Goal: Task Accomplishment & Management: Use online tool/utility

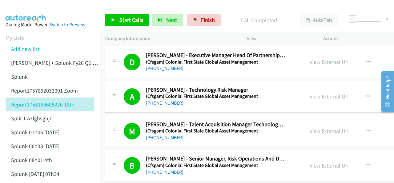
scroll to position [8166, 0]
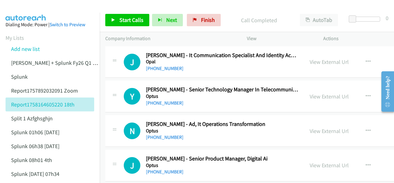
click at [29, 12] on img at bounding box center [26, 11] width 46 height 22
click at [207, 19] on span "Finish" at bounding box center [208, 19] width 14 height 7
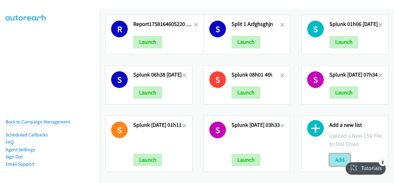
click at [336, 154] on button "Add" at bounding box center [340, 159] width 21 height 12
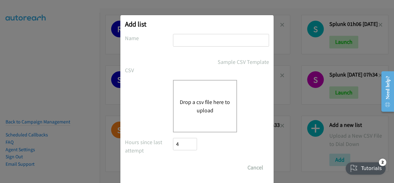
paste input "Justin Lennert + Fujitsu FY25Q3 Hybrid IT Microsoft - ANZ - Qualified 19th sep"
type input "Justin Lennert + Fujitsu FY25Q3 Hybrid IT Microsoft - ANZ - Qualified 19th sep"
click at [206, 106] on button "Drop a csv file here to upload" at bounding box center [205, 106] width 51 height 17
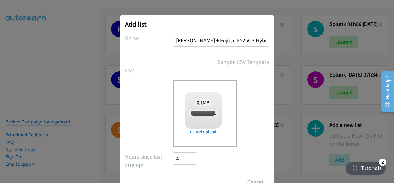
checkbox input "true"
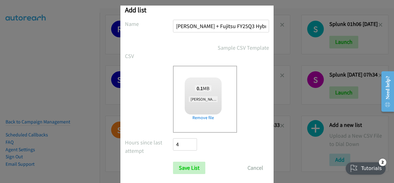
scroll to position [25, 0]
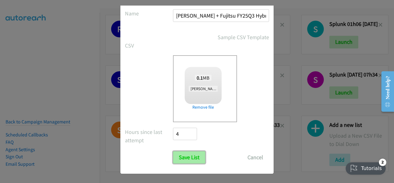
click at [184, 156] on input "Save List" at bounding box center [189, 157] width 32 height 12
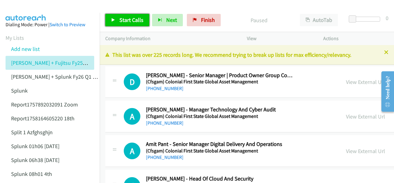
click at [125, 19] on span "Start Calls" at bounding box center [132, 19] width 24 height 7
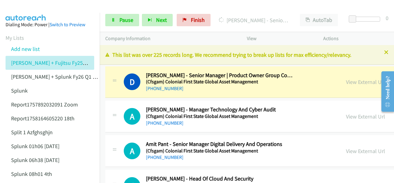
click at [29, 8] on img at bounding box center [26, 11] width 46 height 22
click at [12, 14] on aside "Dialing Mode: Power | Switch to Preview My Lists Add new list Justin Lennert + …" at bounding box center [50, 163] width 100 height 300
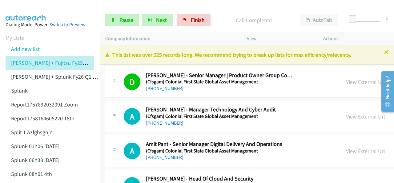
click at [28, 14] on aside "Dialing Mode: Power | Switch to Preview My Lists Add new list Justin Lennert + …" at bounding box center [50, 163] width 100 height 300
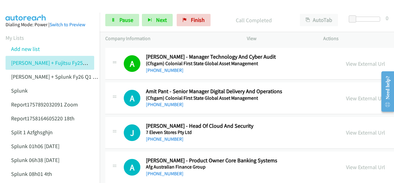
scroll to position [62, 0]
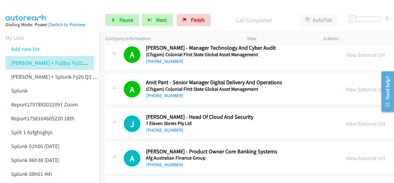
click at [31, 9] on img at bounding box center [26, 11] width 46 height 22
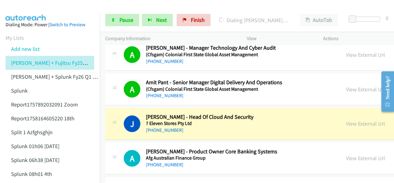
click at [23, 9] on img at bounding box center [26, 11] width 46 height 22
click at [45, 8] on img at bounding box center [26, 11] width 46 height 22
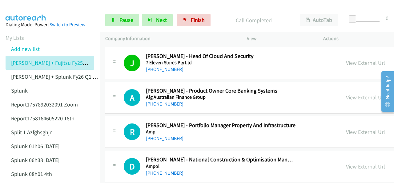
scroll to position [123, 0]
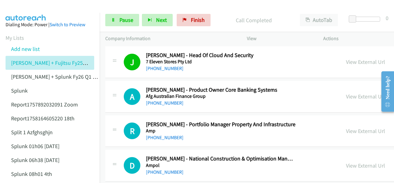
click at [24, 8] on img at bounding box center [26, 11] width 46 height 22
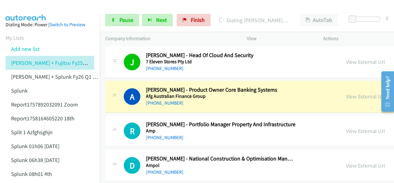
click at [27, 10] on img at bounding box center [26, 11] width 46 height 22
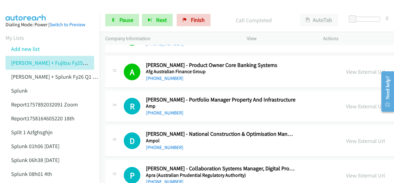
scroll to position [154, 0]
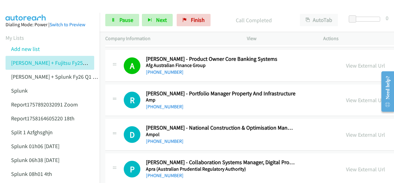
click at [23, 11] on img at bounding box center [26, 11] width 46 height 22
click at [27, 14] on aside "Dialing Mode: Power | Switch to Preview My Lists Add new list Justin Lennert + …" at bounding box center [50, 163] width 100 height 300
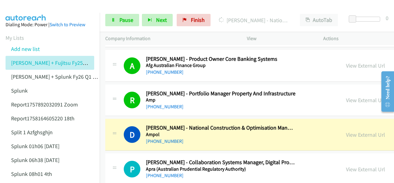
click at [31, 9] on img at bounding box center [26, 11] width 46 height 22
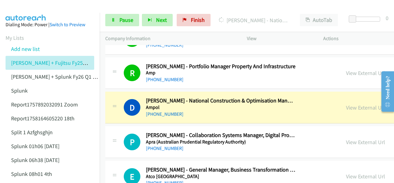
scroll to position [216, 0]
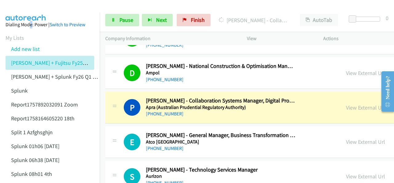
click at [27, 11] on main "Start Calls Pause Next Finish Dialing Paul Rowland - Collaboration Systems Mana…" at bounding box center [197, 14] width 394 height 29
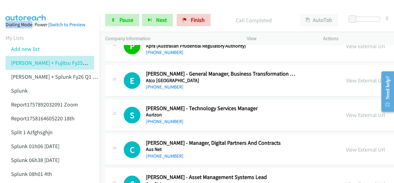
scroll to position [277, 0]
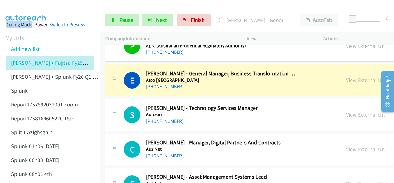
click at [25, 8] on img at bounding box center [26, 11] width 46 height 22
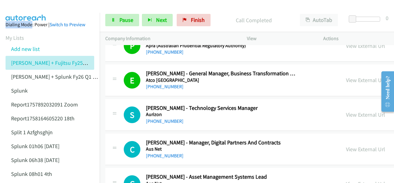
click at [18, 5] on img at bounding box center [26, 11] width 46 height 22
click at [19, 5] on img at bounding box center [26, 11] width 46 height 22
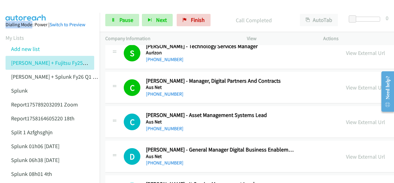
click at [25, 6] on img at bounding box center [26, 11] width 46 height 22
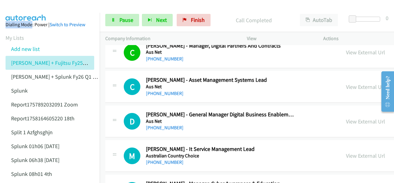
scroll to position [370, 0]
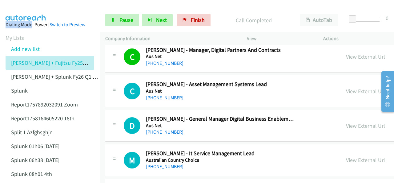
click at [26, 9] on img at bounding box center [26, 11] width 46 height 22
click at [120, 18] on span "Pause" at bounding box center [127, 19] width 14 height 7
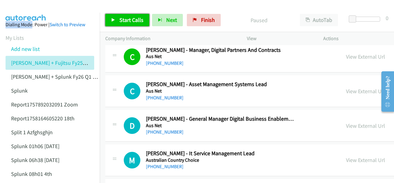
click at [120, 18] on span "Start Calls" at bounding box center [132, 19] width 24 height 7
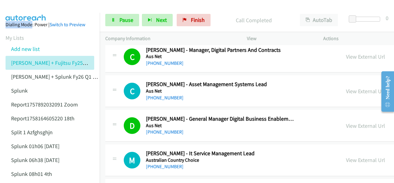
click at [26, 6] on img at bounding box center [26, 11] width 46 height 22
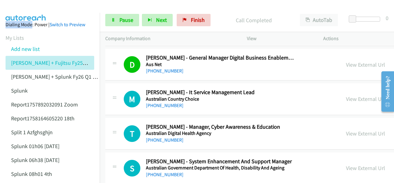
scroll to position [431, 0]
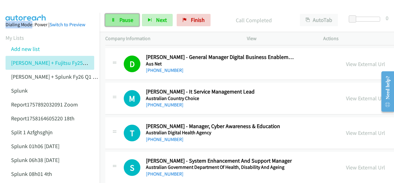
click at [113, 25] on link "Pause" at bounding box center [122, 20] width 34 height 12
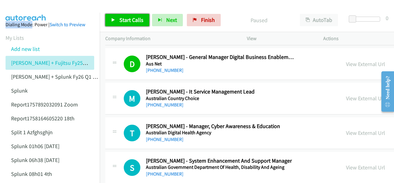
click at [117, 20] on link "Start Calls" at bounding box center [127, 20] width 44 height 12
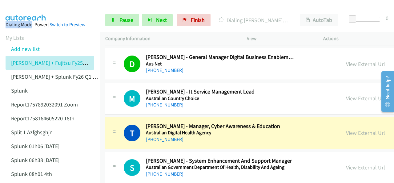
drag, startPoint x: 10, startPoint y: 11, endPoint x: 25, endPoint y: 11, distance: 15.4
click at [9, 11] on img at bounding box center [26, 11] width 46 height 22
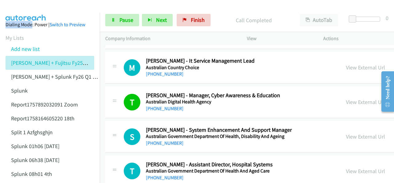
click at [15, 7] on img at bounding box center [26, 11] width 46 height 22
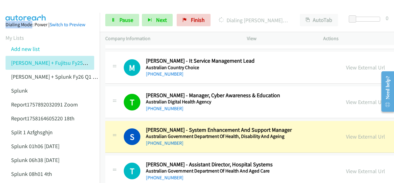
click at [26, 10] on img at bounding box center [26, 11] width 46 height 22
click at [17, 8] on img at bounding box center [26, 11] width 46 height 22
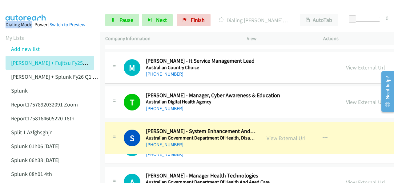
drag, startPoint x: 147, startPoint y: 129, endPoint x: 272, endPoint y: 132, distance: 125.2
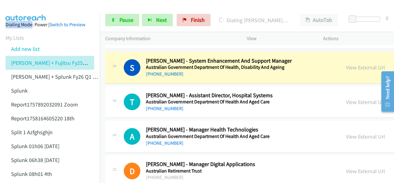
scroll to position [524, 0]
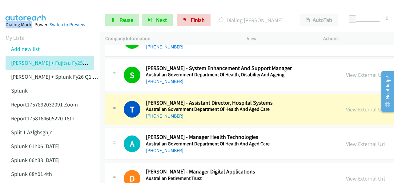
click at [30, 11] on img at bounding box center [26, 11] width 46 height 22
click at [22, 11] on img at bounding box center [26, 11] width 46 height 22
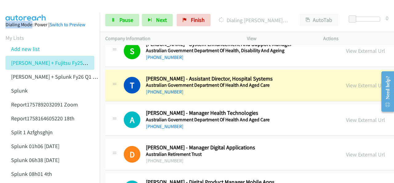
scroll to position [555, 0]
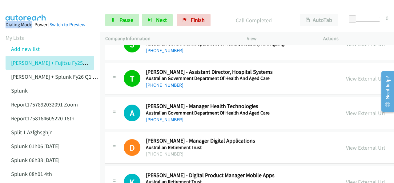
click at [14, 11] on img at bounding box center [26, 11] width 46 height 22
click at [28, 6] on img at bounding box center [26, 11] width 46 height 22
click at [21, 13] on aside "Dialing Mode: Power | Switch to Preview My Lists Add new list Justin Lennert + …" at bounding box center [50, 163] width 100 height 300
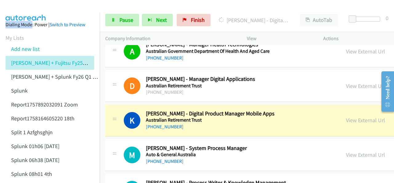
scroll to position [647, 0]
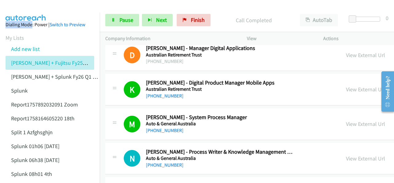
click at [13, 9] on img at bounding box center [26, 11] width 46 height 22
click at [31, 10] on img at bounding box center [26, 11] width 46 height 22
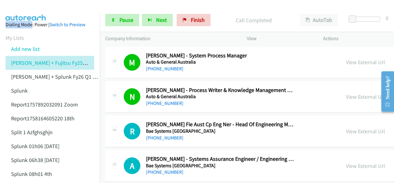
scroll to position [740, 0]
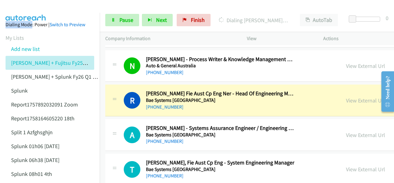
click at [32, 5] on img at bounding box center [26, 11] width 46 height 22
click at [346, 99] on link "View External Url" at bounding box center [365, 100] width 39 height 7
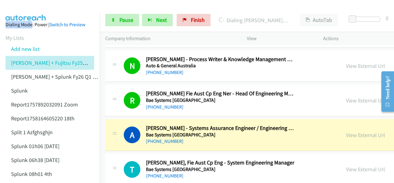
click at [31, 6] on img at bounding box center [26, 11] width 46 height 22
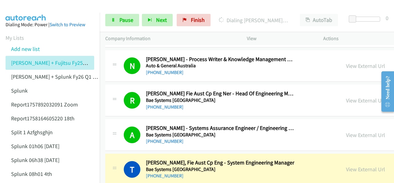
click at [33, 15] on aside "Dialing Mode: Power | Switch to Preview My Lists Add new list Justin Lennert + …" at bounding box center [50, 163] width 100 height 300
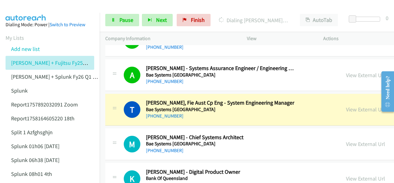
scroll to position [801, 0]
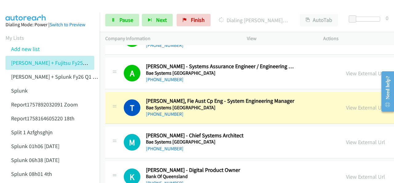
click at [43, 12] on main "Start Calls Pause Next Finish Dialing Tim Munro, Fie Aust Cp Eng - System Engin…" at bounding box center [197, 14] width 394 height 29
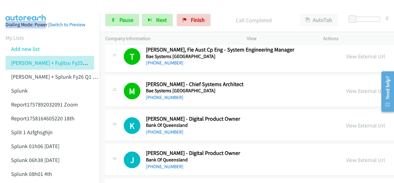
scroll to position [863, 0]
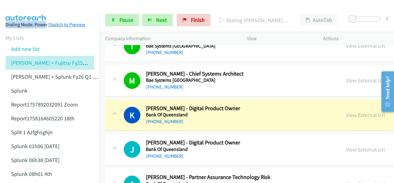
click at [18, 8] on img at bounding box center [26, 11] width 46 height 22
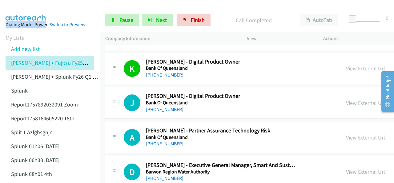
scroll to position [925, 0]
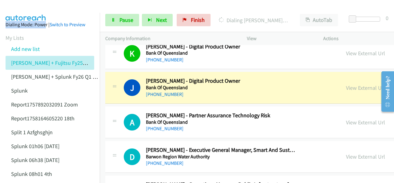
click at [27, 7] on img at bounding box center [26, 11] width 46 height 22
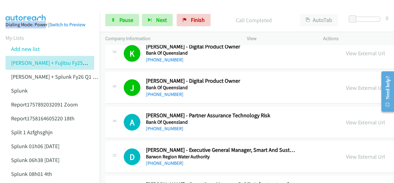
click at [20, 5] on img at bounding box center [26, 11] width 46 height 22
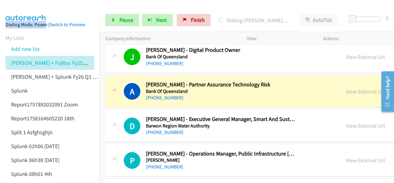
scroll to position [986, 0]
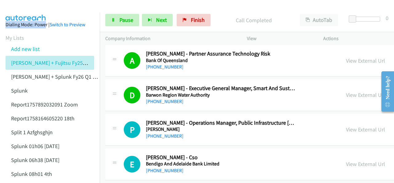
click at [27, 12] on img at bounding box center [26, 11] width 46 height 22
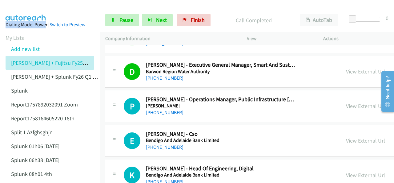
scroll to position [1017, 0]
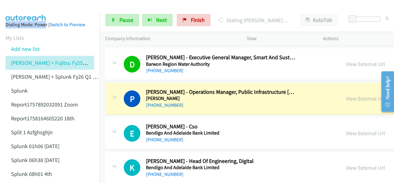
click at [38, 9] on img at bounding box center [26, 11] width 46 height 22
click at [358, 95] on link "View External Url" at bounding box center [365, 98] width 39 height 7
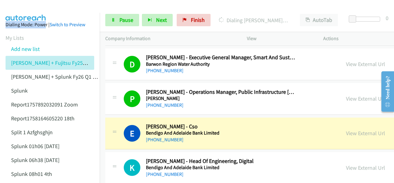
click at [19, 10] on img at bounding box center [26, 11] width 46 height 22
click at [116, 20] on link "Pause" at bounding box center [122, 20] width 34 height 12
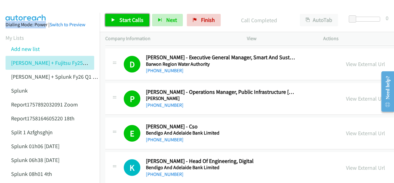
click at [121, 18] on span "Start Calls" at bounding box center [132, 19] width 24 height 7
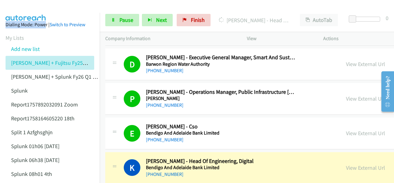
click at [38, 15] on aside "Dialing Mode: Power | Switch to Preview My Lists Add new list Justin Lennert + …" at bounding box center [50, 163] width 100 height 300
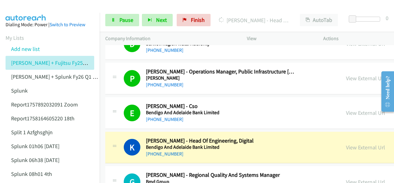
scroll to position [1079, 0]
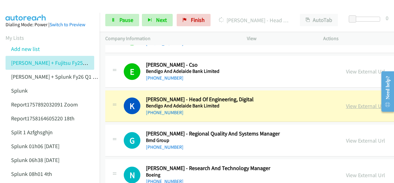
click at [346, 103] on link "View External Url" at bounding box center [365, 105] width 39 height 7
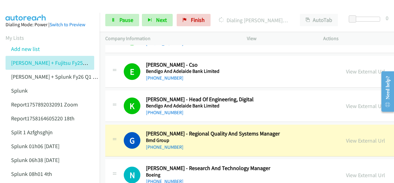
click at [27, 5] on img at bounding box center [26, 11] width 46 height 22
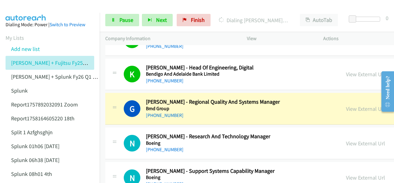
scroll to position [1140, 0]
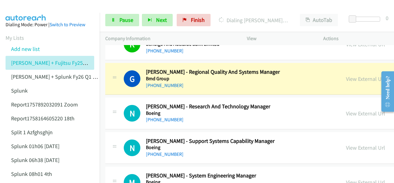
click at [28, 7] on img at bounding box center [26, 11] width 46 height 22
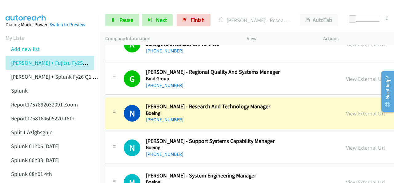
click at [28, 8] on img at bounding box center [26, 11] width 46 height 22
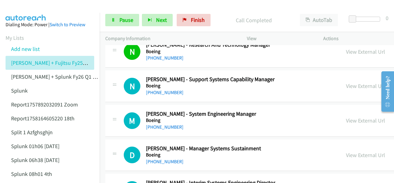
scroll to position [1171, 0]
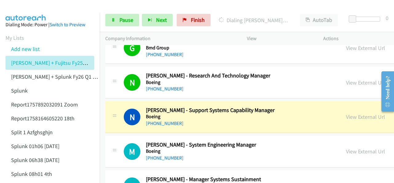
click at [13, 6] on img at bounding box center [26, 11] width 46 height 22
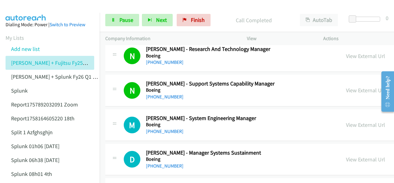
scroll to position [1202, 0]
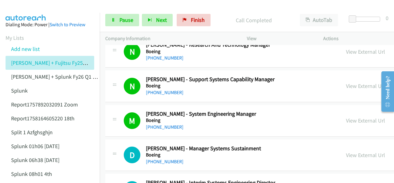
click at [24, 9] on img at bounding box center [26, 11] width 46 height 22
click at [118, 23] on link "Pause" at bounding box center [122, 20] width 34 height 12
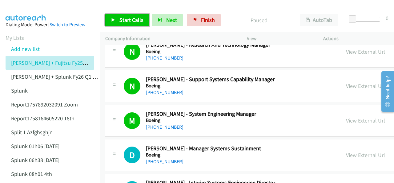
click at [131, 14] on link "Start Calls" at bounding box center [127, 20] width 44 height 12
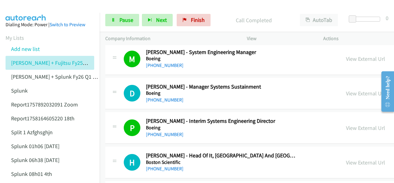
scroll to position [1325, 0]
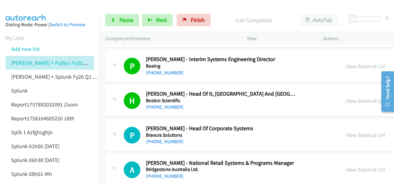
click at [22, 10] on img at bounding box center [26, 11] width 46 height 22
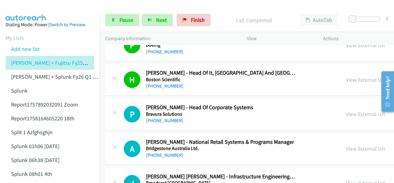
scroll to position [1356, 0]
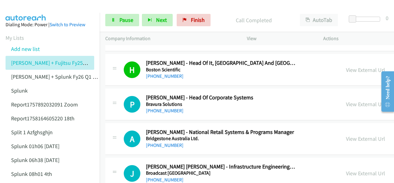
click at [33, 12] on img at bounding box center [26, 11] width 46 height 22
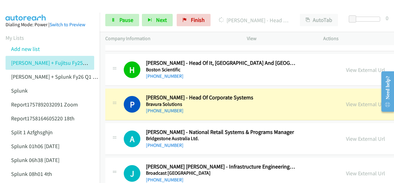
click at [15, 6] on img at bounding box center [26, 11] width 46 height 22
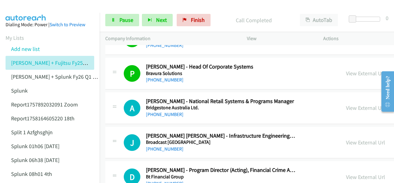
scroll to position [1418, 0]
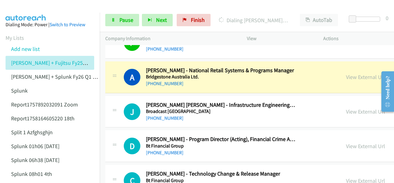
click at [18, 8] on img at bounding box center [26, 11] width 46 height 22
click at [20, 8] on img at bounding box center [26, 11] width 46 height 22
click at [14, 12] on img at bounding box center [26, 11] width 46 height 22
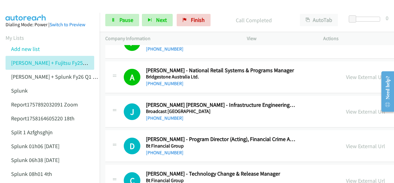
click at [22, 8] on img at bounding box center [26, 11] width 46 height 22
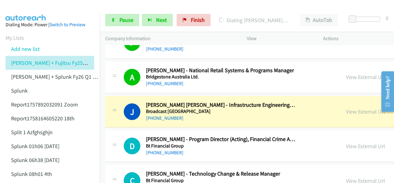
click at [33, 13] on aside "Dialing Mode: Power | Switch to Preview My Lists Add new list Justin Lennert + …" at bounding box center [50, 163] width 100 height 300
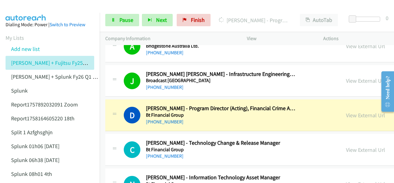
scroll to position [1479, 0]
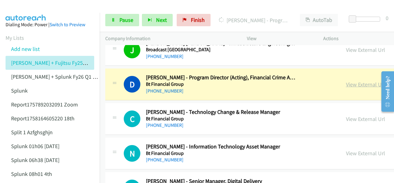
click at [346, 81] on link "View External Url" at bounding box center [365, 84] width 39 height 7
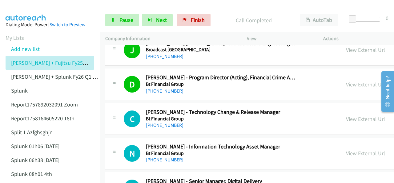
click at [20, 13] on aside "Dialing Mode: Power | Switch to Preview My Lists Add new list Justin Lennert + …" at bounding box center [50, 163] width 100 height 300
click at [31, 9] on img at bounding box center [26, 11] width 46 height 22
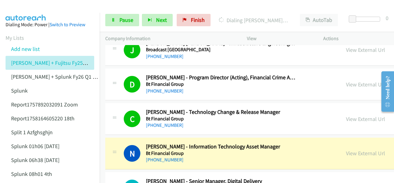
click at [18, 6] on img at bounding box center [26, 11] width 46 height 22
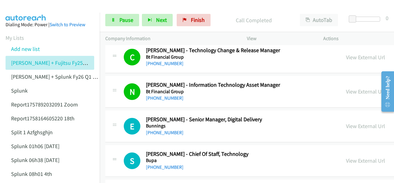
scroll to position [1572, 0]
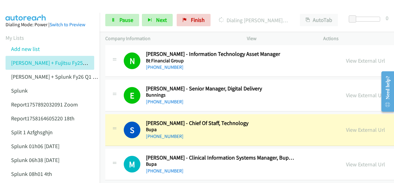
click at [29, 11] on img at bounding box center [26, 11] width 46 height 22
click at [23, 11] on img at bounding box center [26, 11] width 46 height 22
click at [120, 18] on span "Pause" at bounding box center [127, 19] width 14 height 7
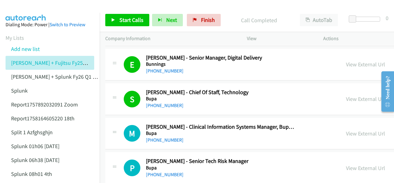
scroll to position [1633, 0]
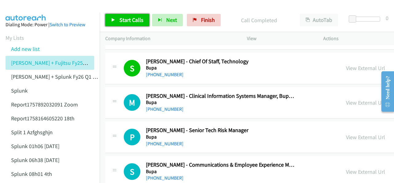
click at [123, 19] on span "Start Calls" at bounding box center [132, 19] width 24 height 7
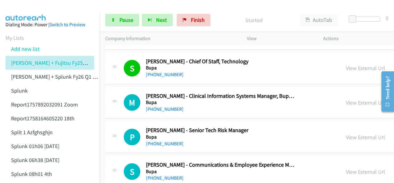
click at [24, 11] on img at bounding box center [26, 11] width 46 height 22
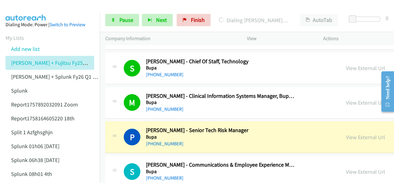
click at [38, 6] on img at bounding box center [26, 11] width 46 height 22
click at [21, 9] on img at bounding box center [26, 11] width 46 height 22
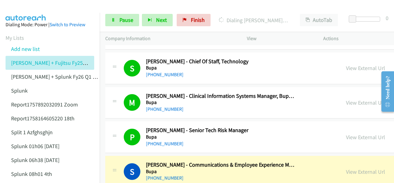
click at [28, 8] on img at bounding box center [26, 11] width 46 height 22
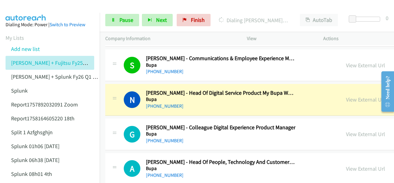
scroll to position [1757, 0]
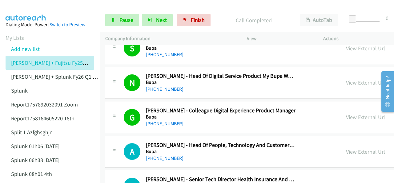
click at [20, 7] on img at bounding box center [26, 11] width 46 height 22
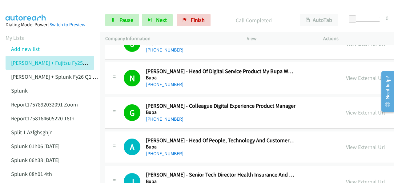
scroll to position [1787, 0]
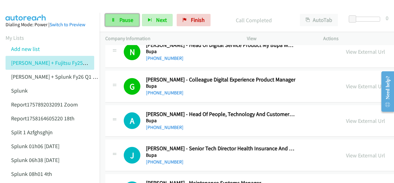
click at [128, 17] on span "Pause" at bounding box center [127, 19] width 14 height 7
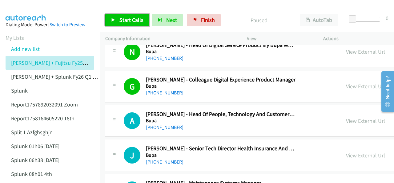
click at [122, 20] on span "Start Calls" at bounding box center [132, 19] width 24 height 7
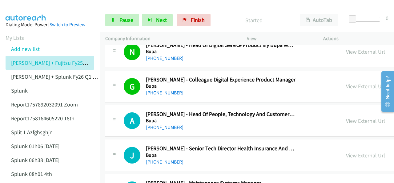
click at [22, 10] on img at bounding box center [26, 11] width 46 height 22
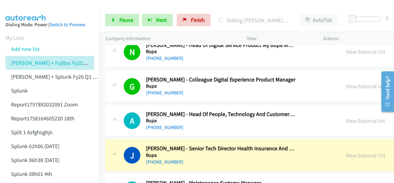
scroll to position [1849, 0]
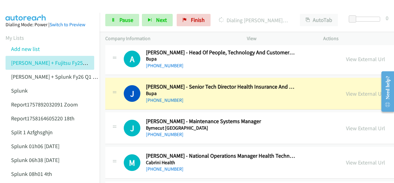
click at [17, 5] on img at bounding box center [26, 11] width 46 height 22
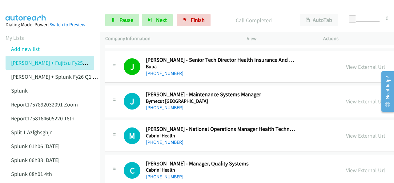
scroll to position [1880, 0]
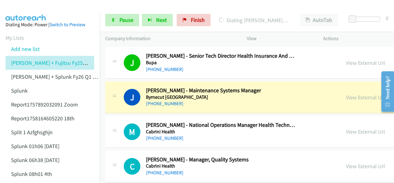
click at [22, 7] on img at bounding box center [26, 11] width 46 height 22
click at [346, 94] on link "View External Url" at bounding box center [365, 97] width 39 height 7
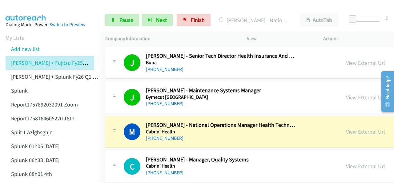
click at [349, 128] on link "View External Url" at bounding box center [365, 131] width 39 height 7
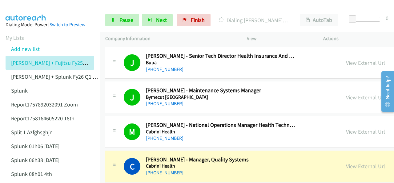
scroll to position [1911, 0]
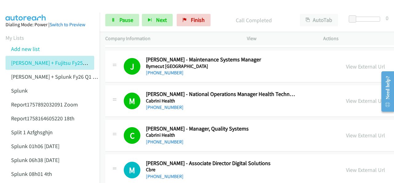
drag, startPoint x: 20, startPoint y: 5, endPoint x: 26, endPoint y: 7, distance: 6.5
click at [20, 5] on img at bounding box center [26, 11] width 46 height 22
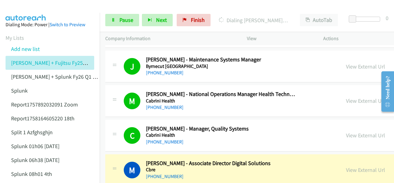
click at [30, 9] on img at bounding box center [26, 11] width 46 height 22
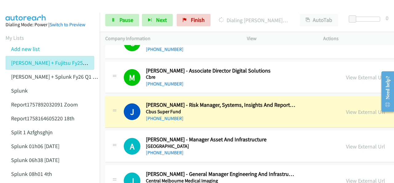
click at [27, 7] on img at bounding box center [26, 11] width 46 height 22
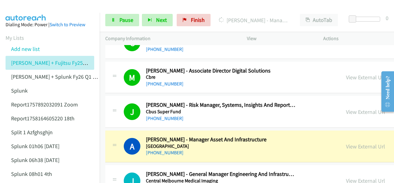
click at [22, 6] on img at bounding box center [26, 11] width 46 height 22
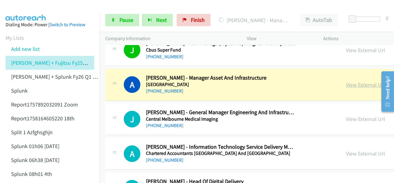
click at [349, 81] on link "View External Url" at bounding box center [365, 84] width 39 height 7
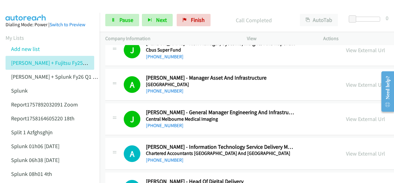
click at [28, 12] on img at bounding box center [26, 11] width 46 height 22
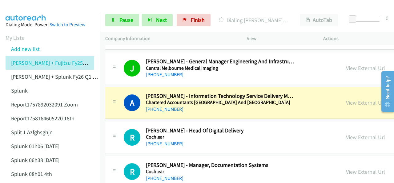
scroll to position [2126, 0]
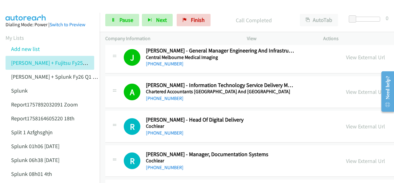
click at [29, 11] on img at bounding box center [26, 11] width 46 height 22
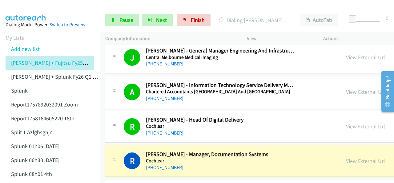
click at [24, 5] on img at bounding box center [26, 11] width 46 height 22
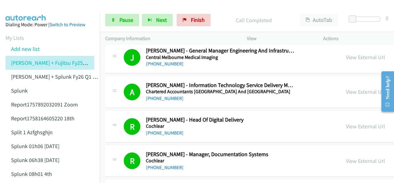
click at [26, 11] on img at bounding box center [26, 11] width 46 height 22
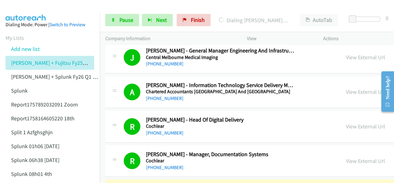
click at [19, 12] on img at bounding box center [26, 11] width 46 height 22
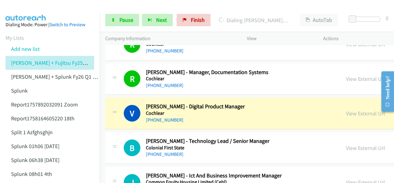
scroll to position [2219, 0]
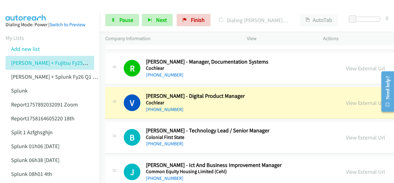
drag, startPoint x: 22, startPoint y: 9, endPoint x: 49, endPoint y: 11, distance: 26.6
click at [22, 8] on img at bounding box center [26, 11] width 46 height 22
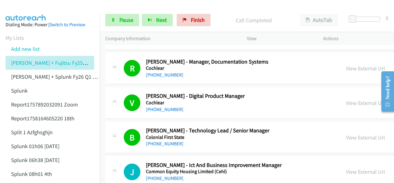
click at [12, 6] on img at bounding box center [26, 11] width 46 height 22
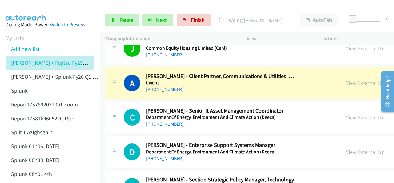
click at [347, 79] on link "View External Url" at bounding box center [365, 82] width 39 height 7
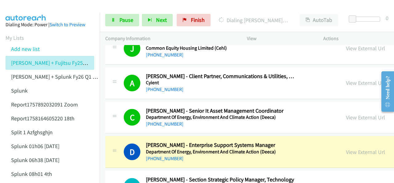
scroll to position [2404, 0]
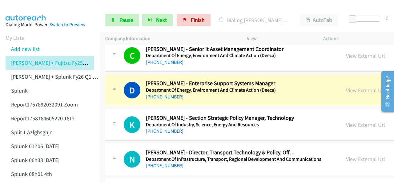
click at [15, 7] on img at bounding box center [26, 11] width 46 height 22
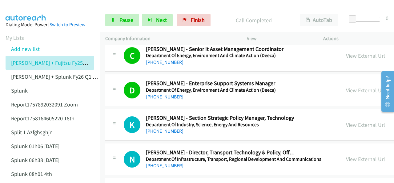
click at [17, 10] on img at bounding box center [26, 11] width 46 height 22
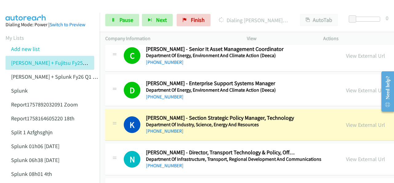
click at [25, 7] on img at bounding box center [26, 11] width 46 height 22
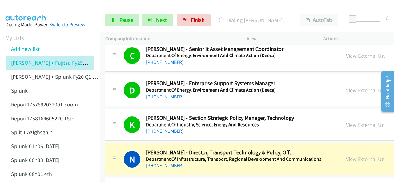
click at [29, 12] on main "Start Calls Pause Next Finish Dialing Nikki Vajrabukka - Director, Transport Te…" at bounding box center [197, 14] width 394 height 29
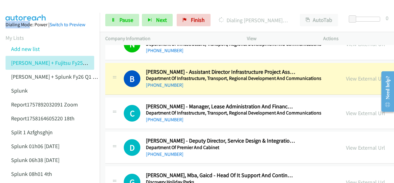
scroll to position [2527, 0]
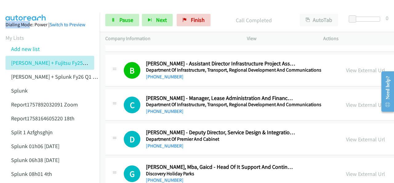
drag, startPoint x: 18, startPoint y: 11, endPoint x: 179, endPoint y: 62, distance: 169.2
click at [18, 11] on img at bounding box center [26, 11] width 46 height 22
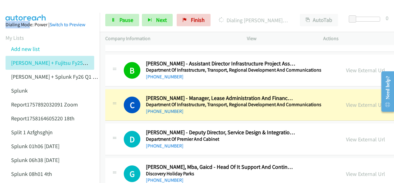
click at [28, 8] on img at bounding box center [26, 11] width 46 height 22
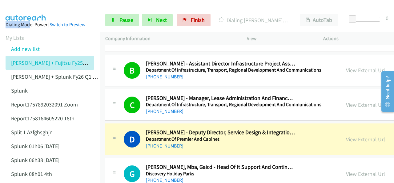
click at [24, 7] on img at bounding box center [26, 11] width 46 height 22
click at [350, 136] on link "View External Url" at bounding box center [365, 139] width 39 height 7
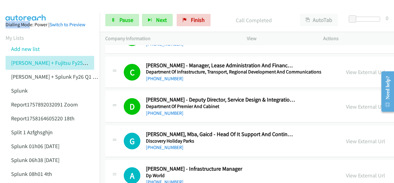
scroll to position [2589, 0]
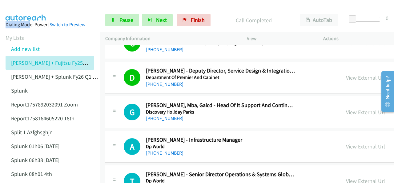
click at [27, 10] on img at bounding box center [26, 11] width 46 height 22
click at [16, 6] on img at bounding box center [26, 11] width 46 height 22
click at [26, 7] on img at bounding box center [26, 11] width 46 height 22
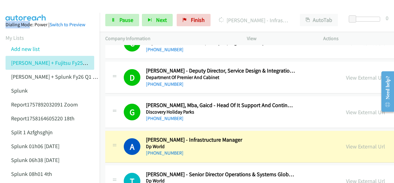
click at [38, 6] on img at bounding box center [26, 11] width 46 height 22
click at [21, 12] on img at bounding box center [26, 11] width 46 height 22
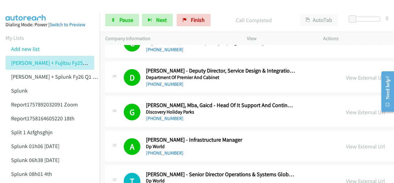
click at [31, 15] on aside "Dialing Mode: Power | Switch to Preview My Lists Add new list Justin Lennert + …" at bounding box center [50, 163] width 100 height 300
click at [23, 7] on img at bounding box center [26, 11] width 46 height 22
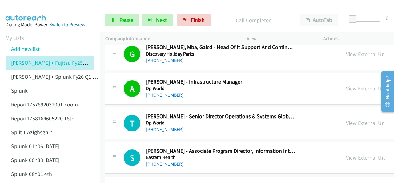
scroll to position [2650, 0]
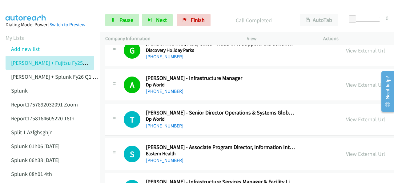
click at [31, 8] on img at bounding box center [26, 11] width 46 height 22
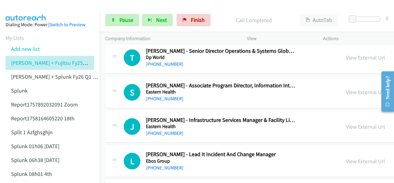
scroll to position [2681, 0]
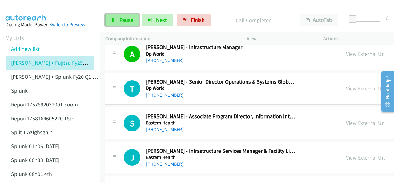
click at [123, 15] on link "Pause" at bounding box center [122, 20] width 34 height 12
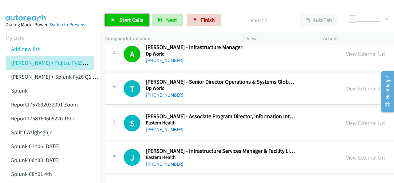
click at [120, 18] on span "Start Calls" at bounding box center [132, 19] width 24 height 7
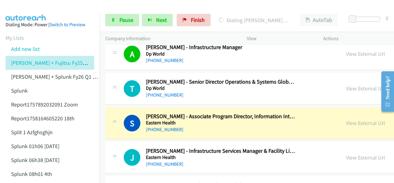
click at [21, 11] on img at bounding box center [26, 11] width 46 height 22
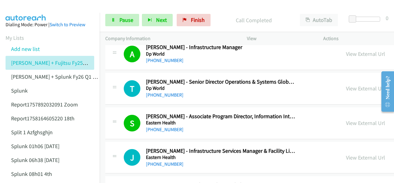
click at [14, 5] on img at bounding box center [26, 11] width 46 height 22
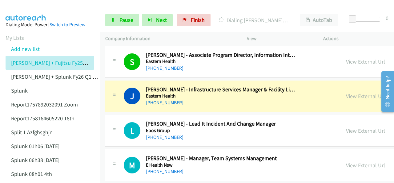
scroll to position [2743, 0]
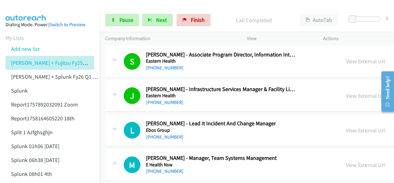
click at [24, 11] on img at bounding box center [26, 11] width 46 height 22
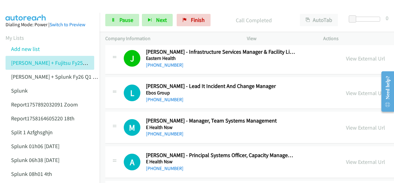
scroll to position [2774, 0]
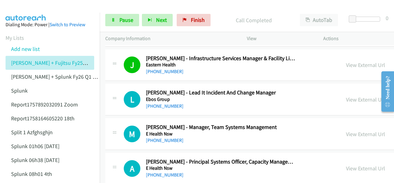
click at [24, 10] on img at bounding box center [26, 11] width 46 height 22
click at [29, 8] on img at bounding box center [26, 11] width 46 height 22
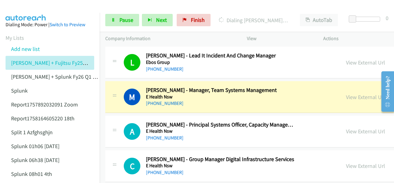
scroll to position [2804, 0]
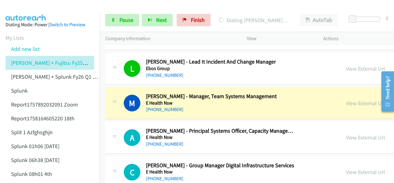
click at [25, 7] on img at bounding box center [26, 11] width 46 height 22
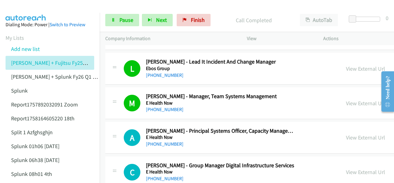
click at [33, 10] on img at bounding box center [26, 11] width 46 height 22
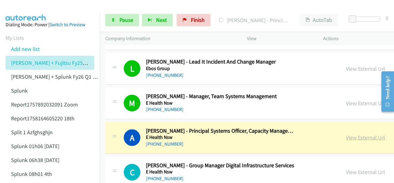
click at [352, 134] on link "View External Url" at bounding box center [365, 137] width 39 height 7
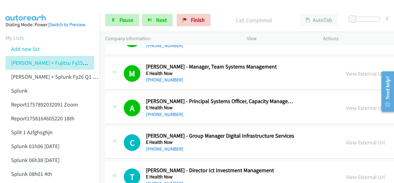
scroll to position [2866, 0]
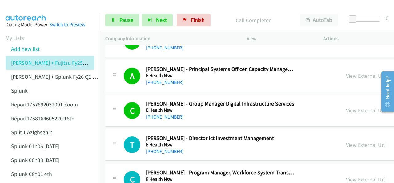
click at [27, 6] on img at bounding box center [26, 11] width 46 height 22
click at [30, 9] on img at bounding box center [26, 11] width 46 height 22
click at [24, 9] on img at bounding box center [26, 11] width 46 height 22
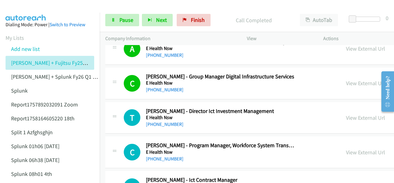
scroll to position [2897, 0]
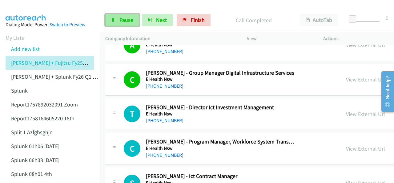
click at [121, 19] on span "Pause" at bounding box center [127, 19] width 14 height 7
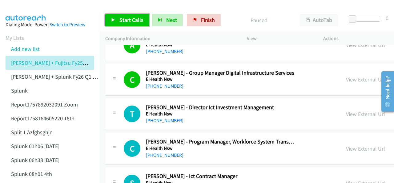
click at [120, 19] on span "Start Calls" at bounding box center [132, 19] width 24 height 7
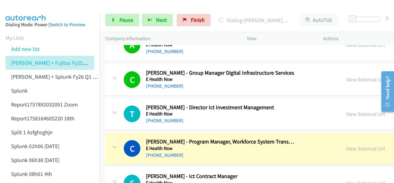
drag, startPoint x: 22, startPoint y: 8, endPoint x: 243, endPoint y: 60, distance: 227.2
click at [22, 8] on img at bounding box center [26, 11] width 46 height 22
click at [351, 145] on link "View External Url" at bounding box center [365, 148] width 39 height 7
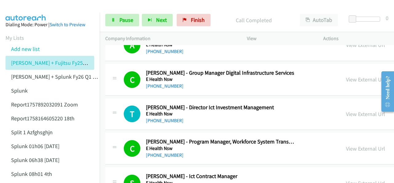
click at [27, 6] on img at bounding box center [26, 11] width 46 height 22
click at [49, 6] on img at bounding box center [26, 11] width 46 height 22
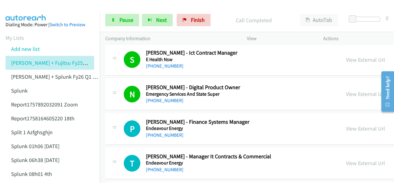
click at [18, 11] on img at bounding box center [26, 11] width 46 height 22
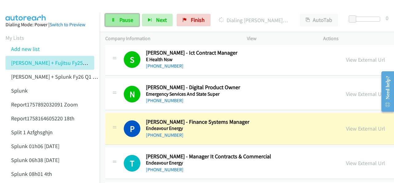
click at [115, 19] on link "Pause" at bounding box center [122, 20] width 34 height 12
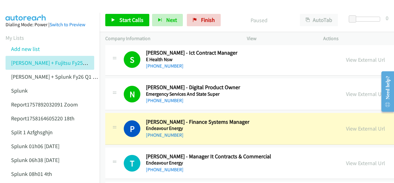
click at [25, 9] on img at bounding box center [26, 11] width 46 height 22
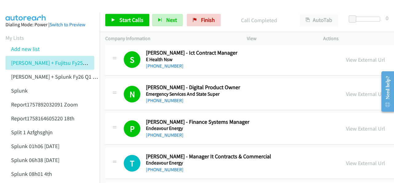
drag, startPoint x: 349, startPoint y: 85, endPoint x: 319, endPoint y: 78, distance: 31.1
click at [346, 90] on link "View External Url" at bounding box center [365, 93] width 39 height 7
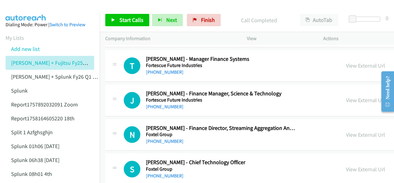
scroll to position [3513, 0]
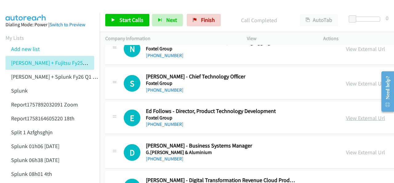
click at [353, 114] on link "View External Url" at bounding box center [365, 117] width 39 height 7
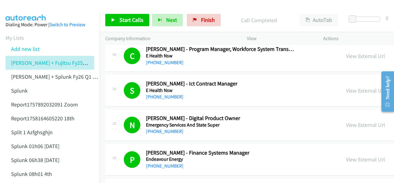
scroll to position [3082, 0]
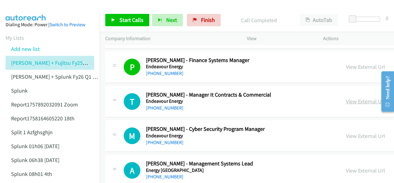
click at [349, 98] on link "View External Url" at bounding box center [365, 101] width 39 height 7
click at [120, 22] on span "Start Calls" at bounding box center [132, 19] width 24 height 7
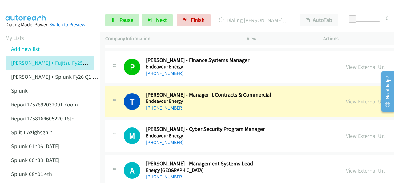
click at [17, 10] on img at bounding box center [26, 11] width 46 height 22
click at [20, 8] on img at bounding box center [26, 11] width 46 height 22
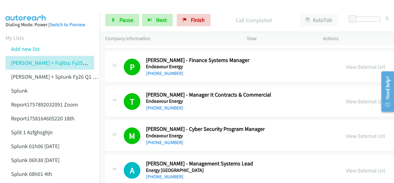
drag, startPoint x: 20, startPoint y: 6, endPoint x: 36, endPoint y: 13, distance: 16.8
click at [20, 6] on img at bounding box center [26, 11] width 46 height 22
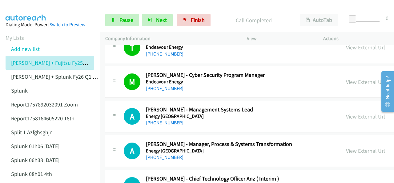
scroll to position [3143, 0]
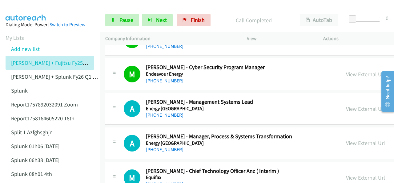
click at [27, 13] on aside "Dialing Mode: Power | Switch to Preview My Lists Add new list Justin Lennert + …" at bounding box center [50, 163] width 100 height 300
click at [21, 14] on aside "Dialing Mode: Power | Switch to Preview My Lists Add new list Justin Lennert + …" at bounding box center [50, 163] width 100 height 300
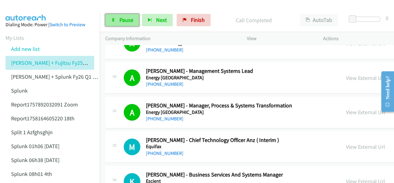
click at [129, 19] on span "Pause" at bounding box center [127, 19] width 14 height 7
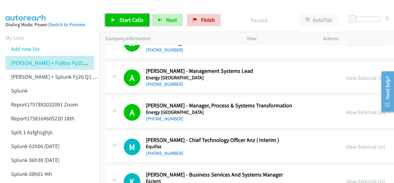
click at [112, 17] on link "Start Calls" at bounding box center [127, 20] width 44 height 12
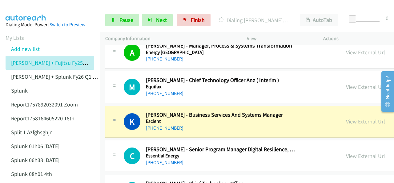
scroll to position [3236, 0]
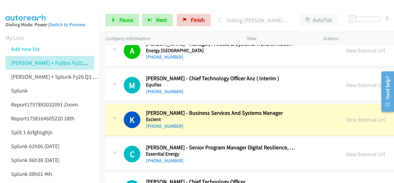
click at [20, 8] on img at bounding box center [26, 11] width 46 height 22
click at [22, 5] on img at bounding box center [26, 11] width 46 height 22
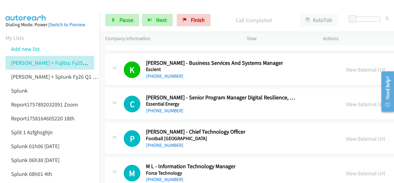
scroll to position [3297, 0]
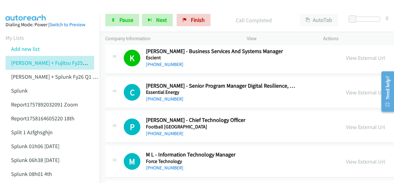
click at [28, 10] on img at bounding box center [26, 11] width 46 height 22
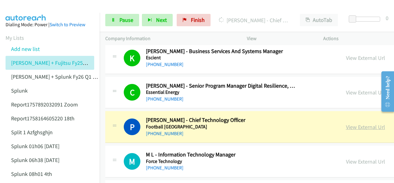
click at [352, 123] on link "View External Url" at bounding box center [365, 126] width 39 height 7
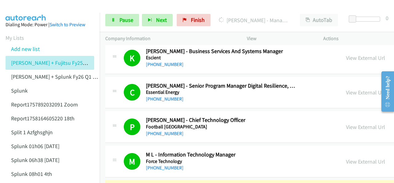
click at [14, 11] on img at bounding box center [26, 11] width 46 height 22
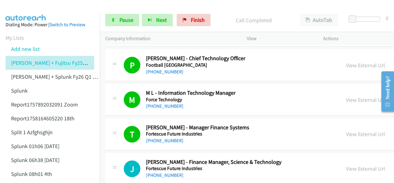
scroll to position [3390, 0]
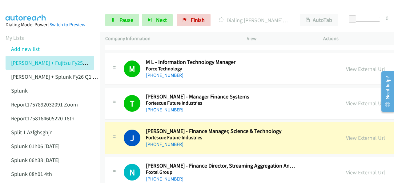
click at [19, 9] on img at bounding box center [26, 11] width 46 height 22
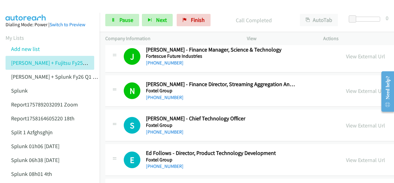
scroll to position [3482, 0]
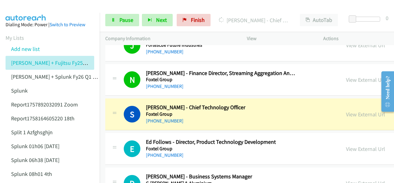
click at [15, 8] on img at bounding box center [26, 11] width 46 height 22
click at [18, 8] on img at bounding box center [26, 11] width 46 height 22
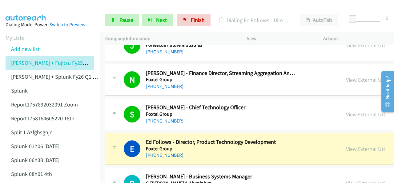
click at [23, 11] on img at bounding box center [26, 11] width 46 height 22
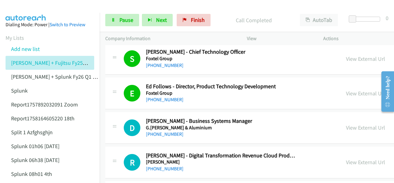
scroll to position [3544, 0]
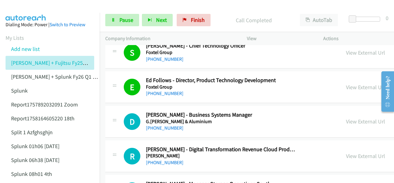
click at [28, 9] on img at bounding box center [26, 11] width 46 height 22
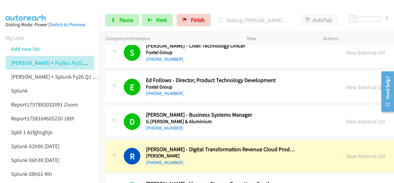
drag, startPoint x: 24, startPoint y: 6, endPoint x: 345, endPoint y: 67, distance: 326.9
click at [24, 6] on img at bounding box center [26, 11] width 46 height 22
drag, startPoint x: 26, startPoint y: 8, endPoint x: 32, endPoint y: 8, distance: 6.2
click at [26, 8] on img at bounding box center [26, 11] width 46 height 22
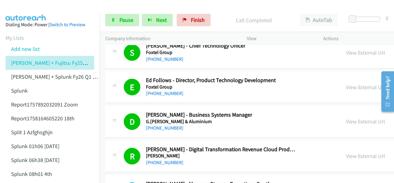
scroll to position [3606, 0]
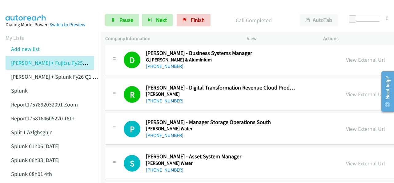
click at [27, 5] on img at bounding box center [26, 11] width 46 height 22
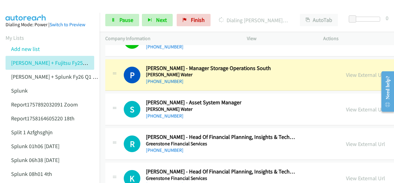
scroll to position [3667, 0]
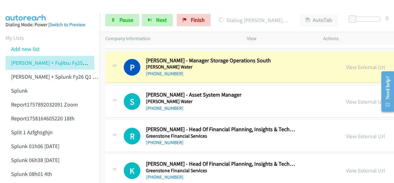
click at [25, 7] on img at bounding box center [26, 11] width 46 height 22
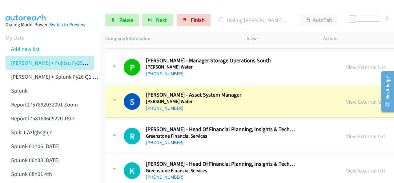
click at [15, 7] on img at bounding box center [26, 11] width 46 height 22
click at [349, 98] on link "View External Url" at bounding box center [365, 101] width 39 height 7
click at [120, 20] on span "Pause" at bounding box center [127, 19] width 14 height 7
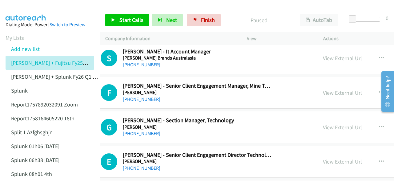
scroll to position [3883, 24]
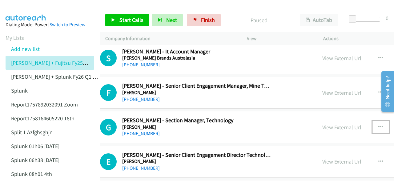
click at [379, 125] on icon "button" at bounding box center [381, 127] width 5 height 5
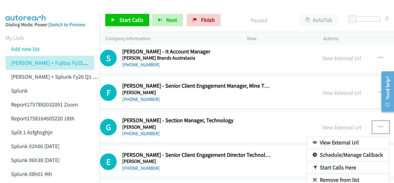
click at [321, 161] on link "Start Calls Here" at bounding box center [348, 167] width 82 height 12
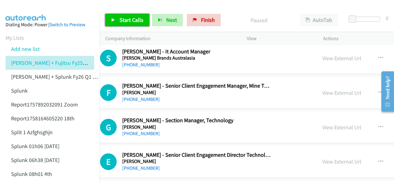
click at [123, 19] on span "Start Calls" at bounding box center [132, 19] width 24 height 7
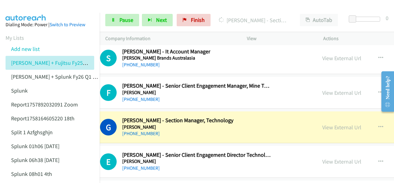
click at [31, 12] on img at bounding box center [26, 11] width 46 height 22
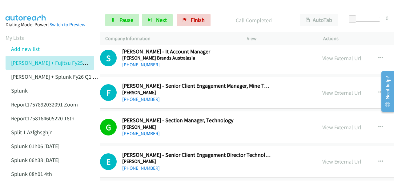
click at [17, 10] on img at bounding box center [26, 11] width 46 height 22
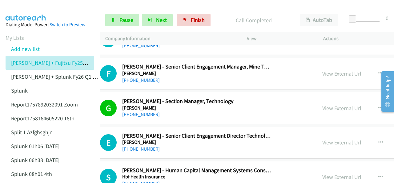
scroll to position [3914, 24]
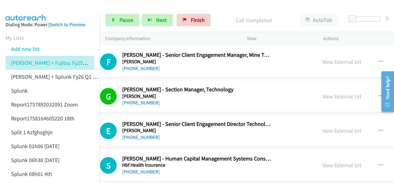
click at [18, 9] on img at bounding box center [26, 11] width 46 height 22
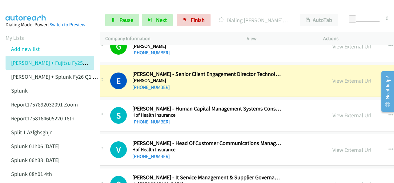
scroll to position [3975, 14]
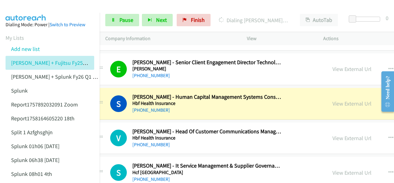
click at [22, 6] on img at bounding box center [26, 11] width 46 height 22
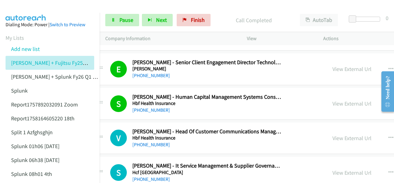
click at [32, 13] on aside "Dialing Mode: Power | Switch to Preview My Lists Add new list Justin Lennert + …" at bounding box center [50, 163] width 100 height 300
click at [22, 13] on aside "Dialing Mode: Power | Switch to Preview My Lists Add new list Justin Lennert + …" at bounding box center [50, 163] width 100 height 300
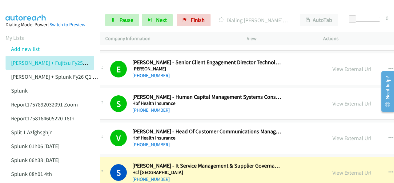
click at [24, 6] on img at bounding box center [26, 11] width 46 height 22
click at [336, 169] on link "View External Url" at bounding box center [352, 172] width 39 height 7
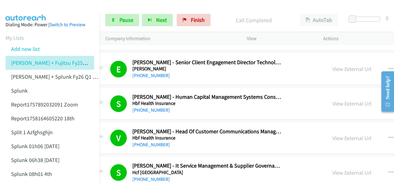
click at [27, 11] on img at bounding box center [26, 11] width 46 height 22
click at [118, 20] on link "Pause" at bounding box center [122, 20] width 34 height 12
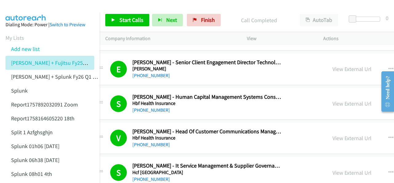
click at [21, 9] on img at bounding box center [26, 11] width 46 height 22
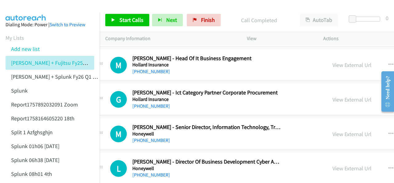
scroll to position [4222, 14]
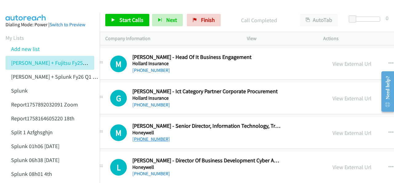
click at [147, 136] on link "+61 418 517 770" at bounding box center [152, 139] width 38 height 6
click at [24, 5] on img at bounding box center [26, 11] width 46 height 22
click at [19, 8] on img at bounding box center [26, 11] width 46 height 22
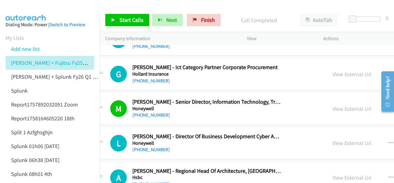
scroll to position [4253, 14]
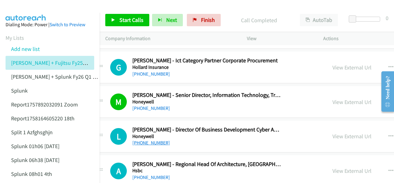
click at [139, 140] on link "+61 412 560 582" at bounding box center [152, 143] width 38 height 6
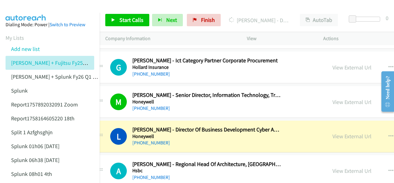
click at [26, 12] on main "Start Calls Pause Next Finish Dialing Lee Burrows - Director Of Business Develo…" at bounding box center [197, 14] width 394 height 29
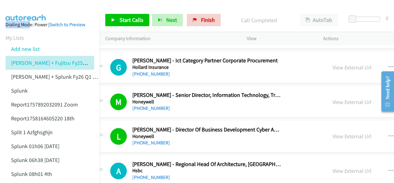
click at [26, 9] on img at bounding box center [26, 11] width 46 height 22
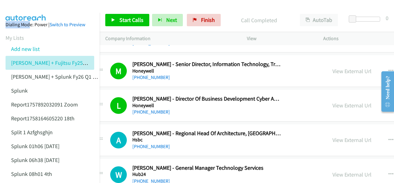
scroll to position [4314, 14]
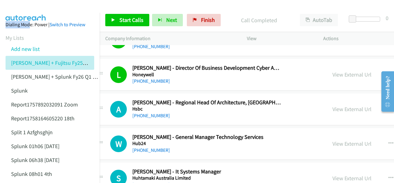
click at [30, 8] on img at bounding box center [26, 11] width 46 height 22
click at [39, 8] on img at bounding box center [26, 11] width 46 height 22
click at [140, 147] on link "+61 419 330 388" at bounding box center [152, 150] width 38 height 6
click at [22, 7] on img at bounding box center [26, 11] width 46 height 22
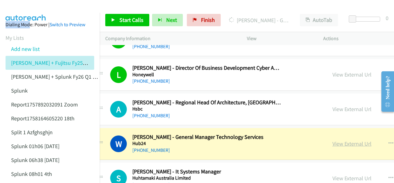
click at [336, 140] on link "View External Url" at bounding box center [352, 143] width 39 height 7
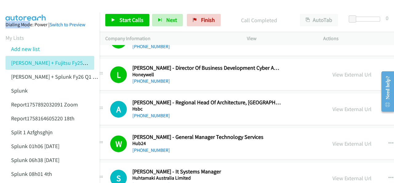
drag, startPoint x: 27, startPoint y: 10, endPoint x: 34, endPoint y: 13, distance: 7.7
click at [27, 9] on img at bounding box center [26, 11] width 46 height 22
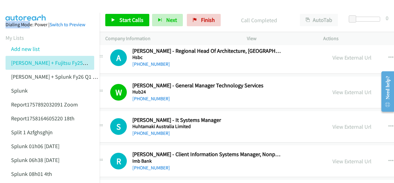
scroll to position [4376, 14]
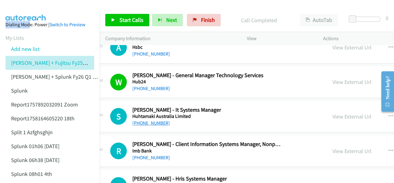
click at [149, 120] on link "+61 439 475 938" at bounding box center [152, 123] width 38 height 6
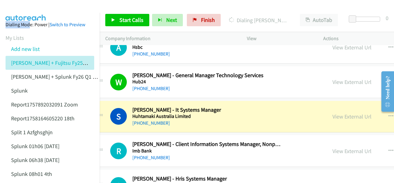
click at [38, 8] on img at bounding box center [26, 11] width 46 height 22
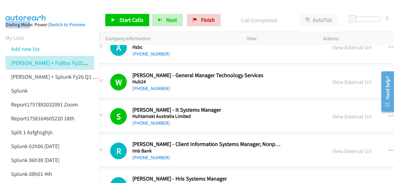
click at [32, 8] on img at bounding box center [26, 11] width 46 height 22
click at [30, 8] on img at bounding box center [26, 11] width 46 height 22
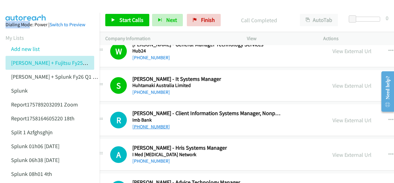
click at [145, 124] on link "+61 427 211 291" at bounding box center [152, 127] width 38 height 6
click at [28, 6] on img at bounding box center [26, 11] width 46 height 22
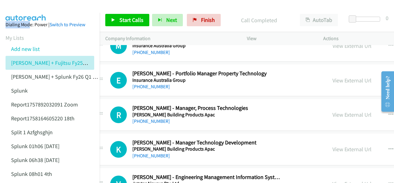
scroll to position [4684, 14]
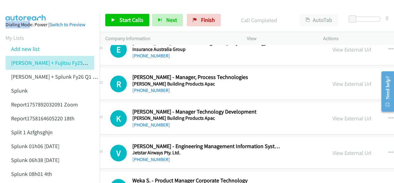
click at [27, 12] on img at bounding box center [26, 11] width 46 height 22
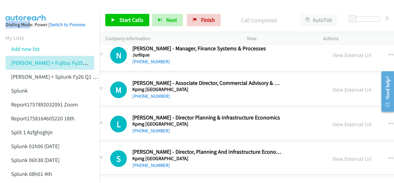
scroll to position [4931, 14]
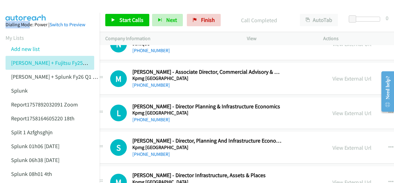
click at [36, 8] on img at bounding box center [26, 11] width 46 height 22
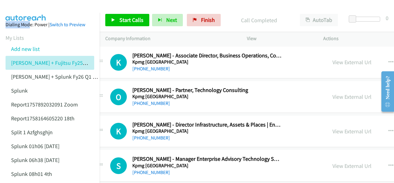
scroll to position [5116, 14]
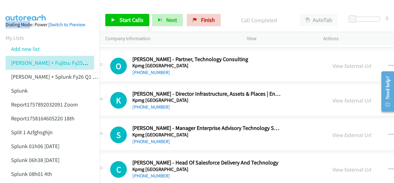
click at [28, 11] on img at bounding box center [26, 11] width 46 height 22
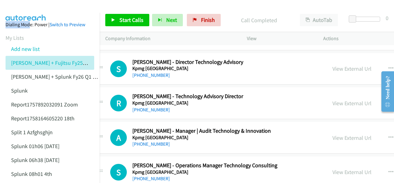
scroll to position [5331, 14]
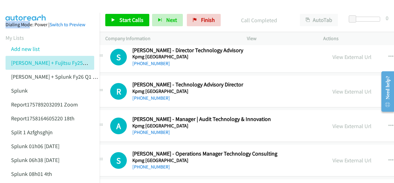
click at [56, 10] on div at bounding box center [194, 12] width 389 height 24
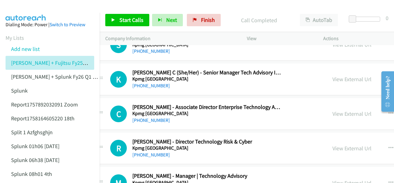
scroll to position [5455, 14]
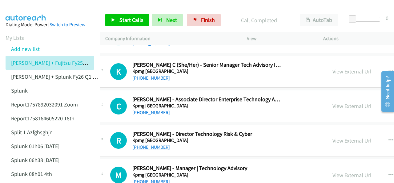
click at [150, 144] on link "+61 3 9838 4981" at bounding box center [152, 147] width 38 height 6
click at [28, 7] on img at bounding box center [26, 11] width 46 height 22
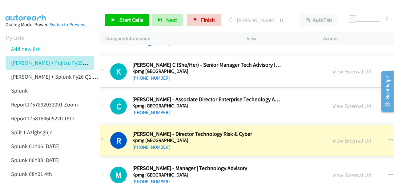
click at [333, 137] on link "View External Url" at bounding box center [352, 140] width 39 height 7
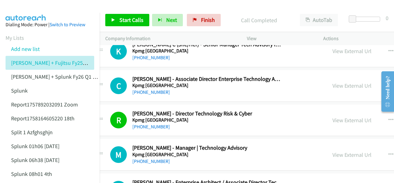
scroll to position [5485, 14]
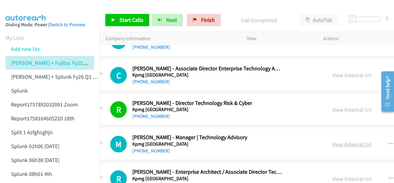
click at [338, 141] on link "View External Url" at bounding box center [352, 144] width 39 height 7
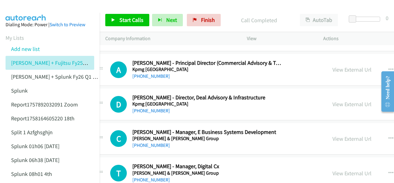
scroll to position [6040, 14]
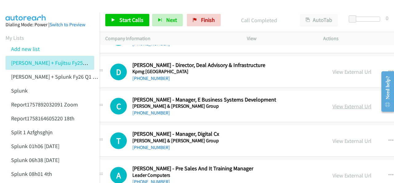
click at [341, 103] on link "View External Url" at bounding box center [352, 106] width 39 height 7
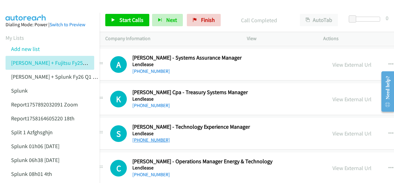
scroll to position [6472, 14]
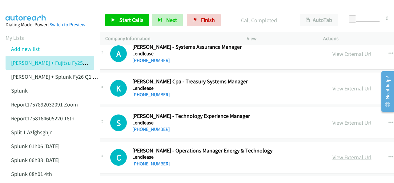
click at [333, 153] on link "View External Url" at bounding box center [352, 156] width 39 height 7
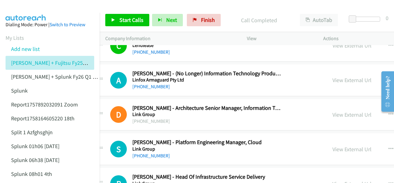
scroll to position [6595, 14]
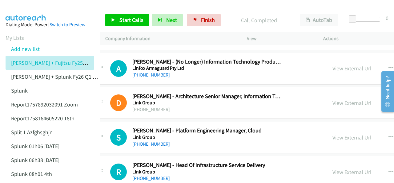
click at [335, 134] on link "View External Url" at bounding box center [352, 137] width 39 height 7
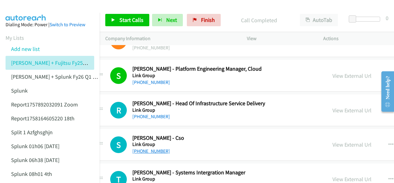
click at [139, 148] on link "+61 8 9211 6670" at bounding box center [152, 151] width 38 height 6
click at [27, 6] on img at bounding box center [26, 11] width 46 height 22
click at [33, 9] on img at bounding box center [26, 11] width 46 height 22
click at [27, 9] on img at bounding box center [26, 11] width 46 height 22
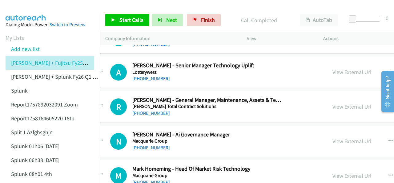
scroll to position [6903, 14]
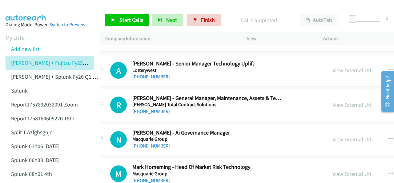
click at [334, 136] on link "View External Url" at bounding box center [352, 139] width 39 height 7
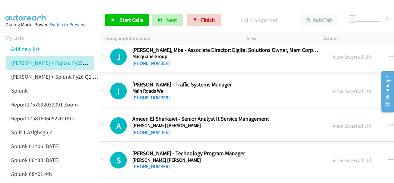
scroll to position [7889, 14]
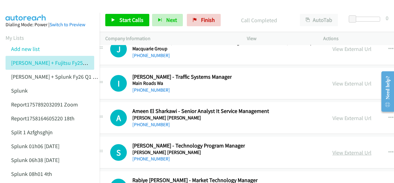
click at [340, 149] on link "View External Url" at bounding box center [352, 152] width 39 height 7
click at [27, 11] on img at bounding box center [26, 11] width 46 height 22
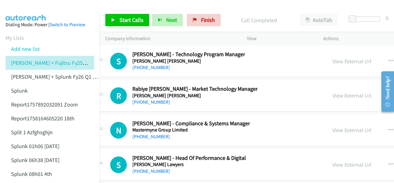
scroll to position [7982, 14]
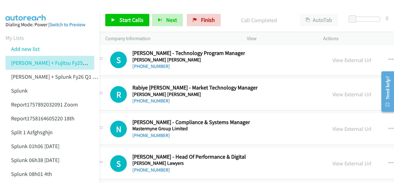
click at [64, 7] on div at bounding box center [194, 12] width 389 height 24
click at [353, 125] on link "View External Url" at bounding box center [352, 128] width 39 height 7
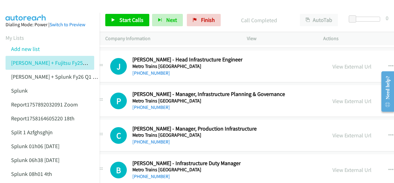
scroll to position [8351, 14]
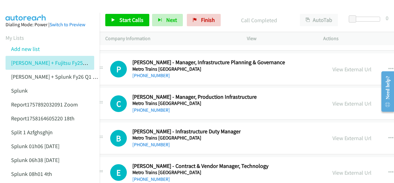
click at [28, 13] on aside "Dialing Mode: Power | Switch to Preview My Lists Add new list Justin Lennert + …" at bounding box center [50, 163] width 100 height 300
click at [203, 21] on span "Finish" at bounding box center [208, 19] width 14 height 7
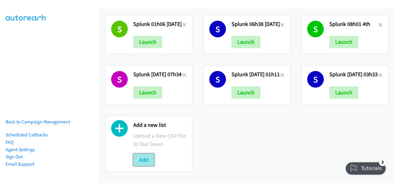
click at [143, 157] on button "Add" at bounding box center [143, 159] width 21 height 12
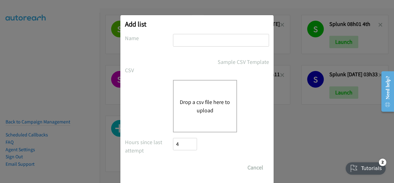
paste input "report1758250254886 19th"
type input "report1758250254886 19th"
click at [174, 107] on div "Drop a csv file here to upload" at bounding box center [205, 106] width 64 height 52
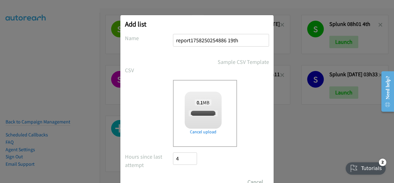
checkbox input "true"
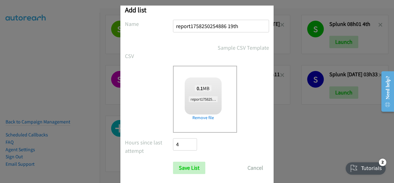
scroll to position [25, 0]
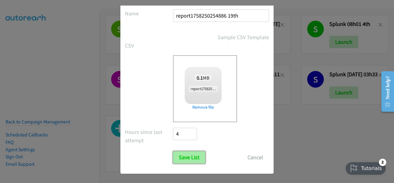
click at [184, 153] on input "Save List" at bounding box center [189, 157] width 32 height 12
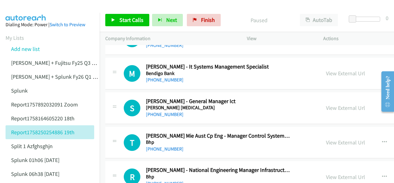
scroll to position [1541, 0]
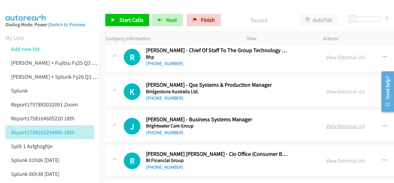
click at [326, 122] on link "View External Url" at bounding box center [345, 125] width 39 height 7
